Goal: Find specific page/section: Find specific page/section

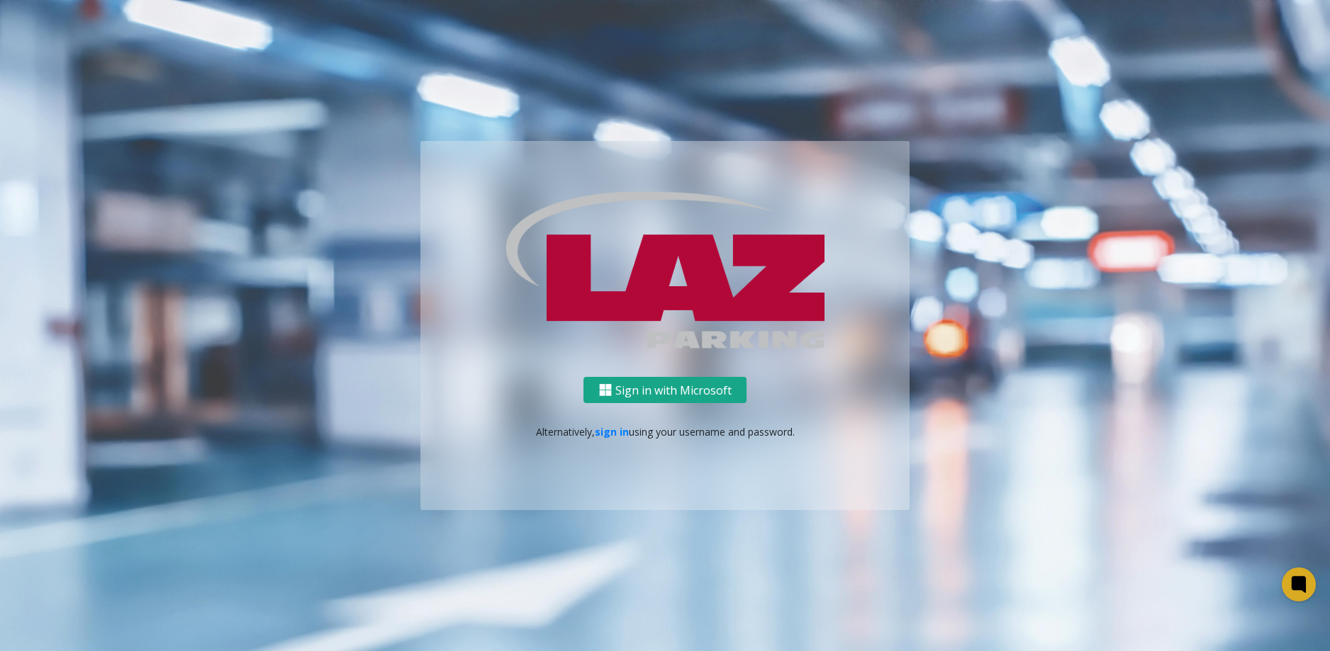
click at [710, 388] on button "Sign in with Microsoft" at bounding box center [664, 390] width 163 height 26
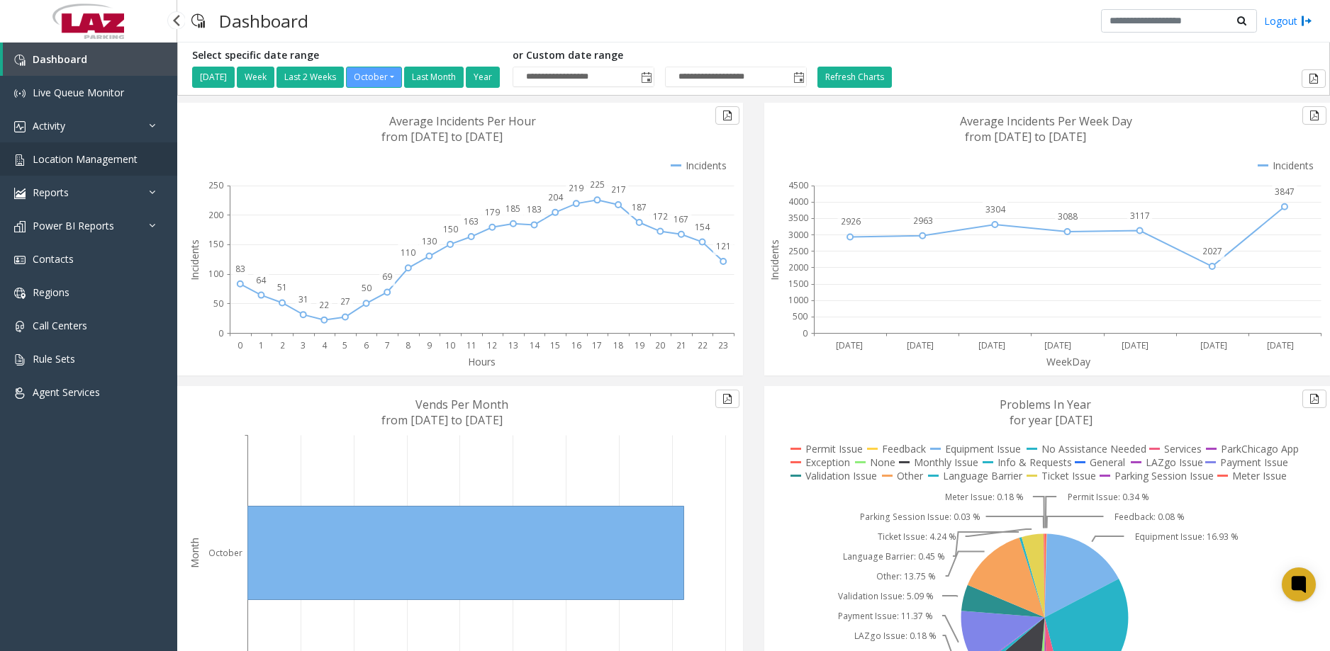
click at [115, 169] on link "Location Management" at bounding box center [88, 158] width 177 height 33
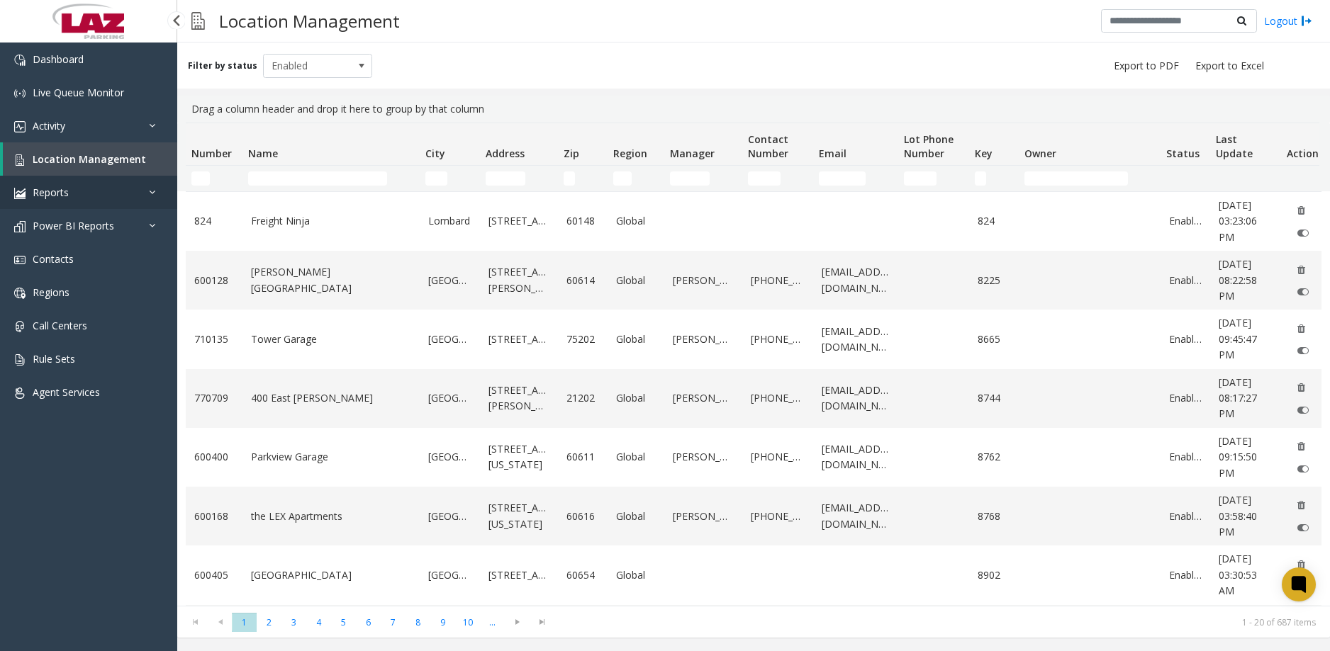
click at [129, 191] on link "Reports" at bounding box center [88, 192] width 177 height 33
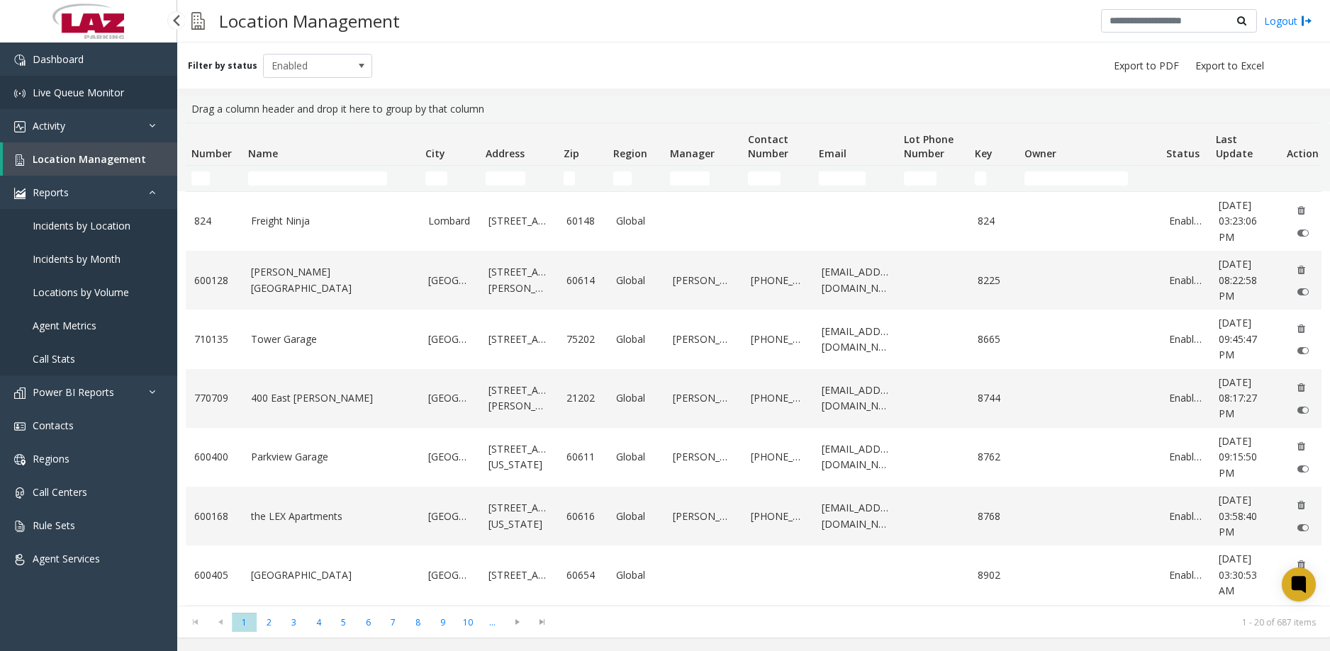
click at [123, 98] on span "Live Queue Monitor" at bounding box center [78, 92] width 91 height 13
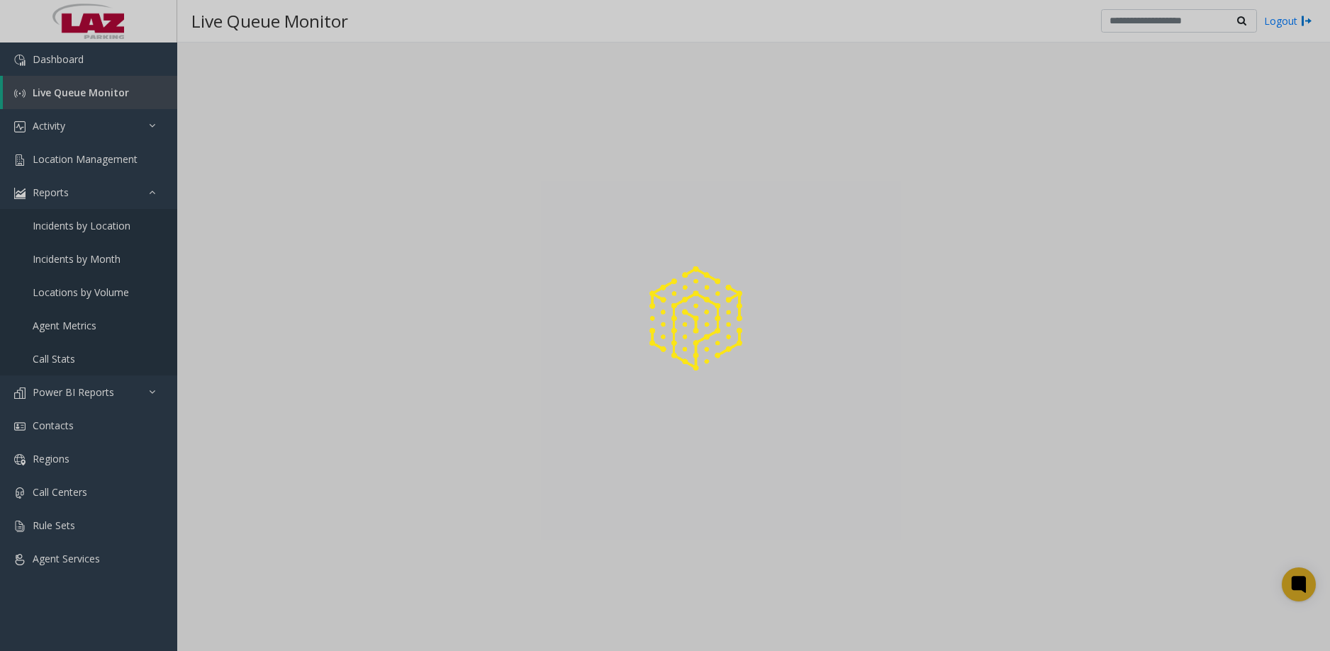
click at [152, 191] on div at bounding box center [665, 325] width 1330 height 651
